Goal: Check status

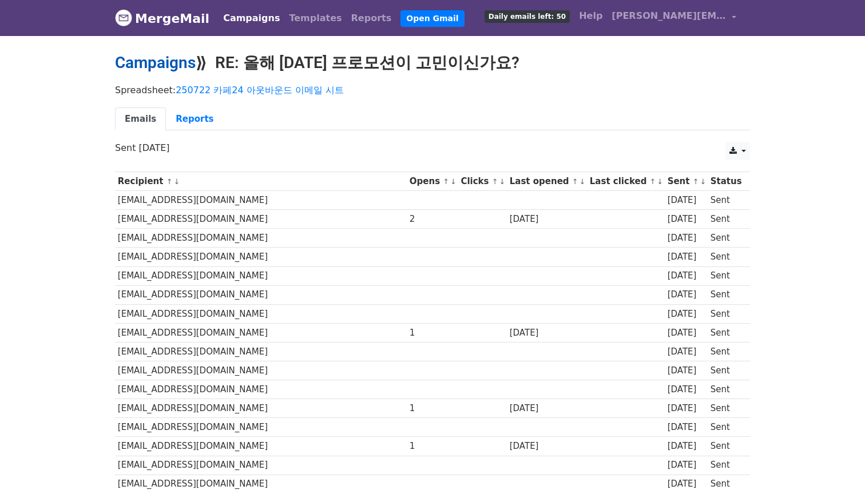
click at [177, 70] on link "Campaigns" at bounding box center [155, 62] width 81 height 19
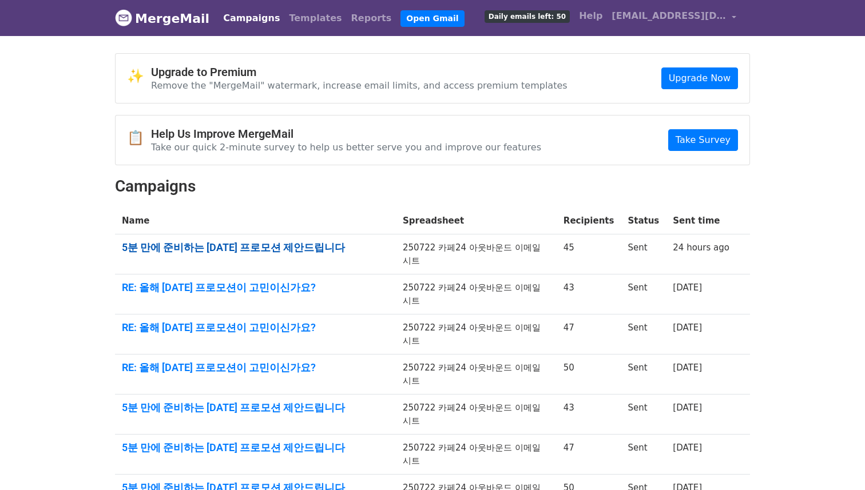
click at [280, 247] on link "5분 만에 준비하는 [DATE] 프로모션 제안드립니다" at bounding box center [255, 247] width 267 height 13
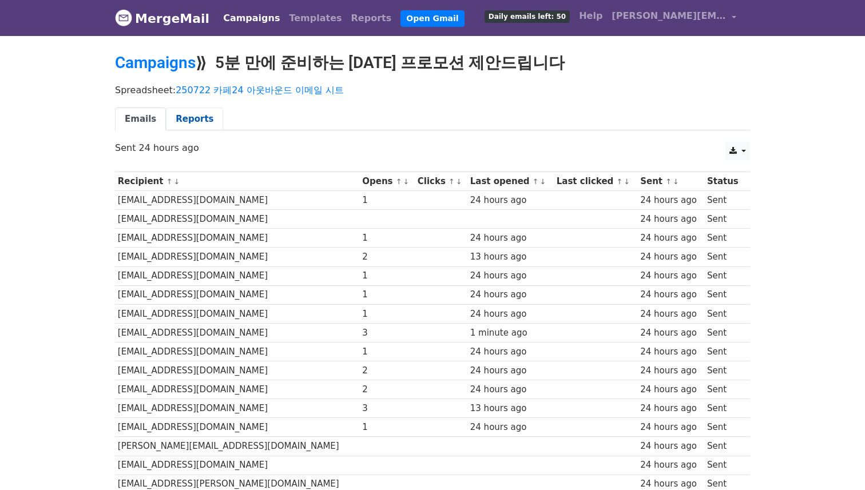
click at [195, 125] on link "Reports" at bounding box center [194, 119] width 57 height 23
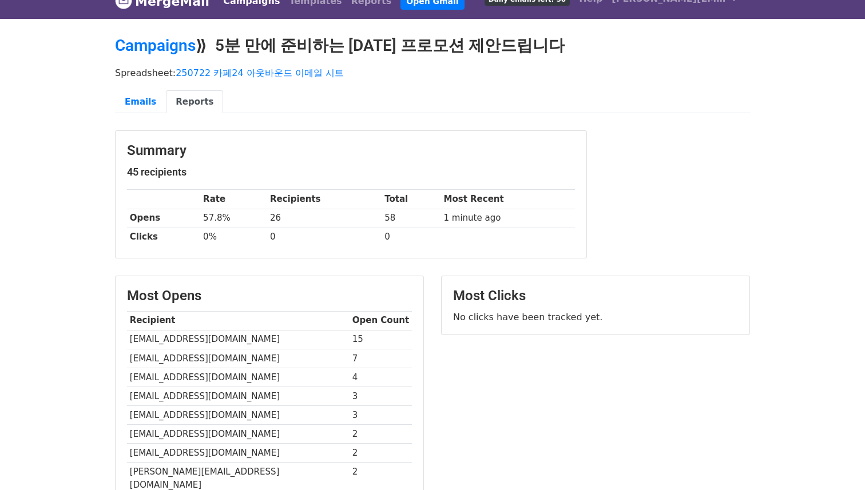
scroll to position [18, 0]
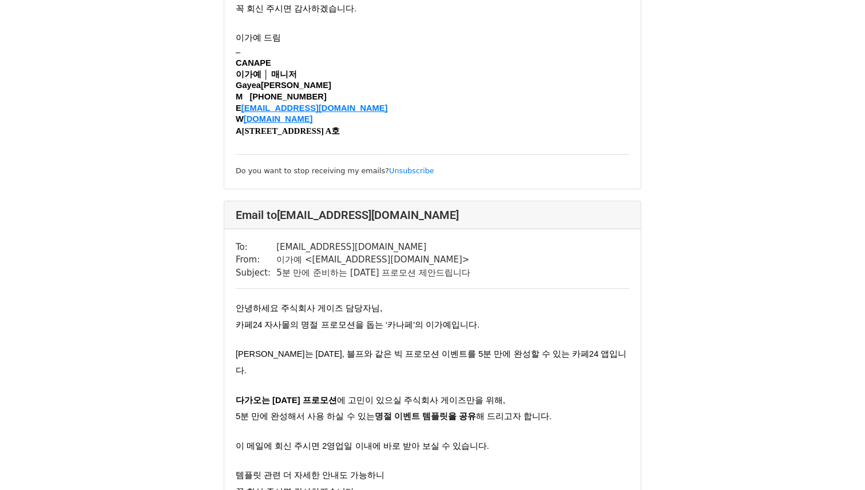
scroll to position [853, 0]
